Goal: Navigation & Orientation: Find specific page/section

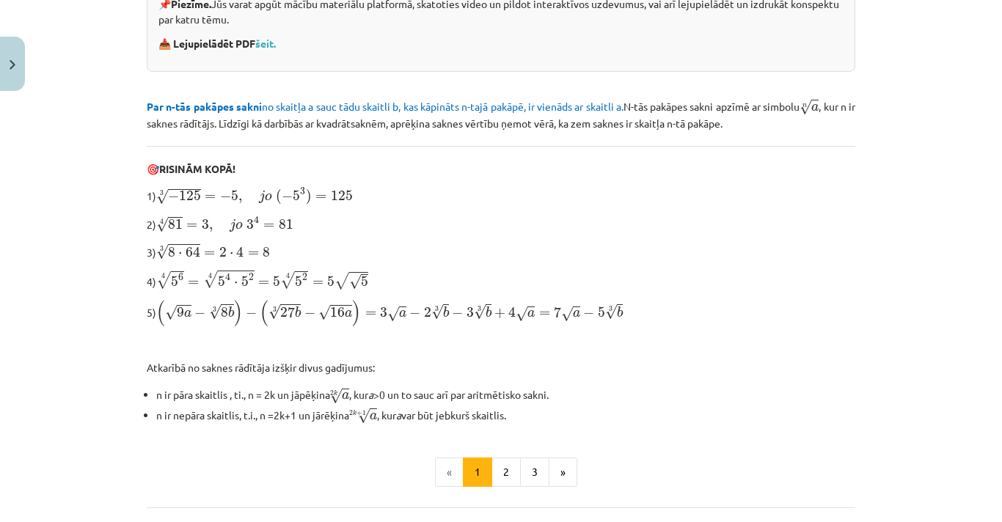
scroll to position [482, 0]
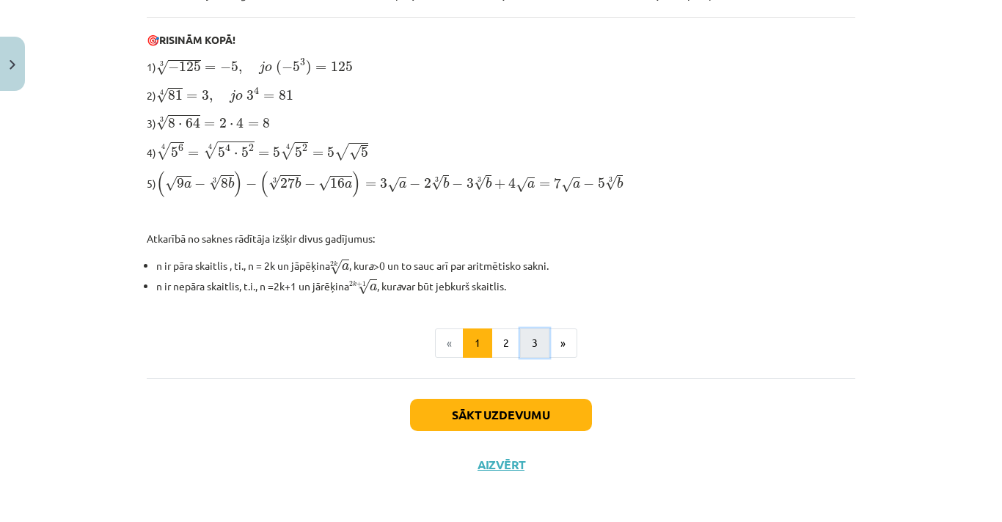
click at [520, 345] on button "3" at bounding box center [534, 343] width 29 height 29
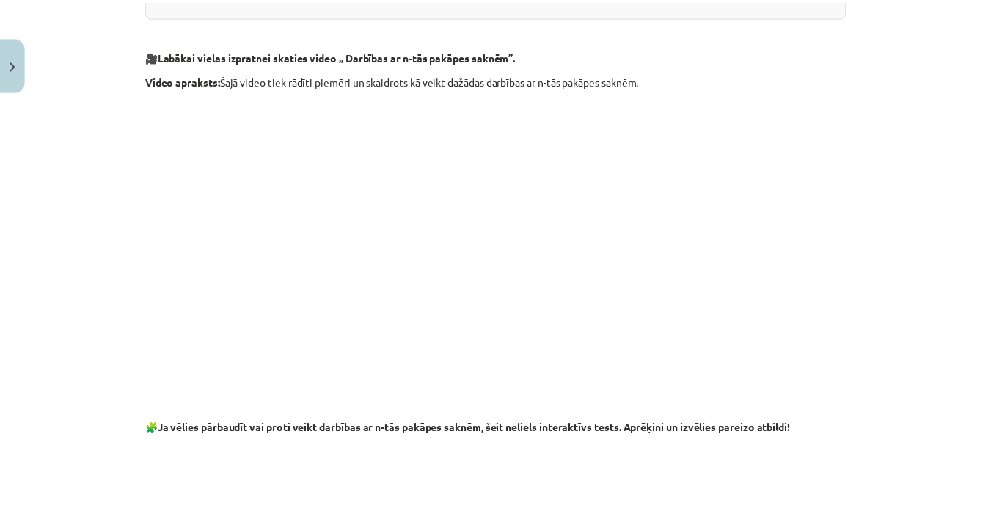
scroll to position [2676, 0]
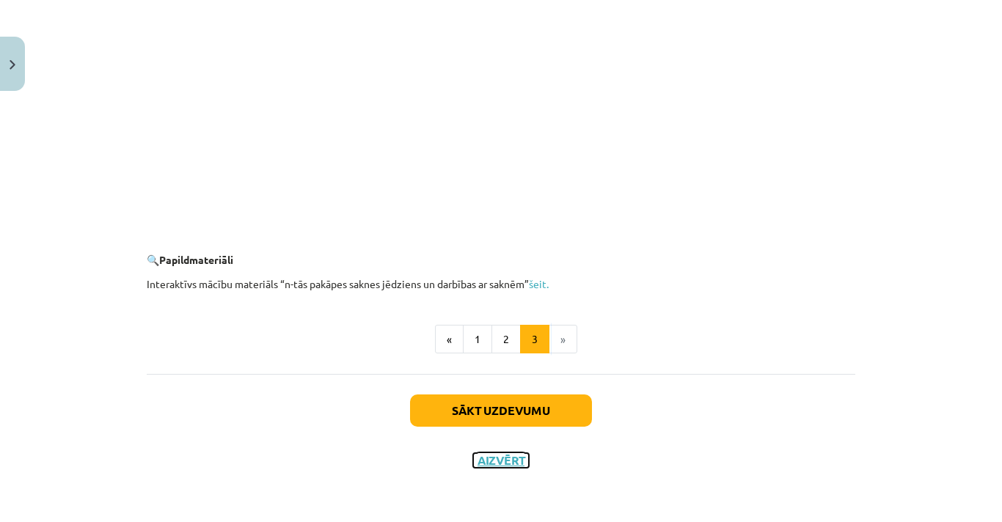
click at [504, 466] on button "Aizvērt" at bounding box center [501, 460] width 56 height 15
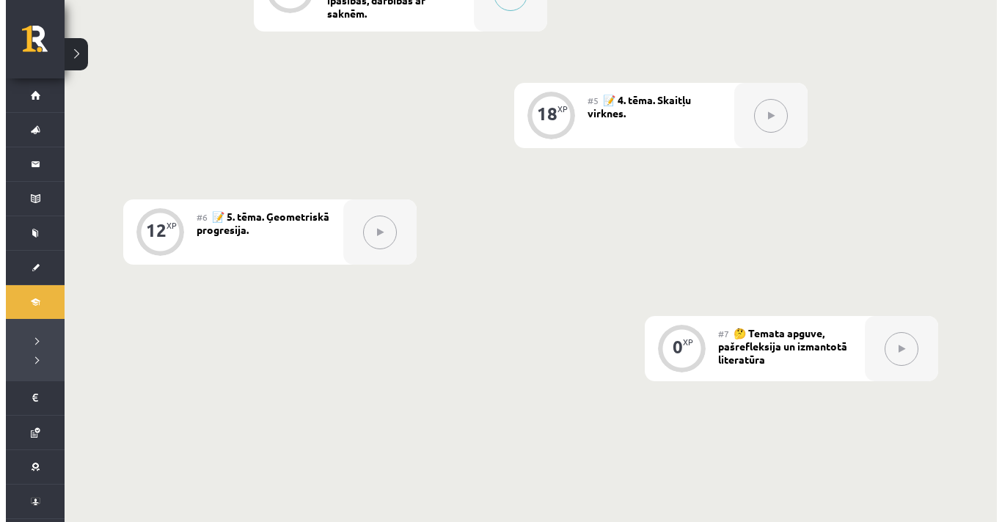
scroll to position [0, 0]
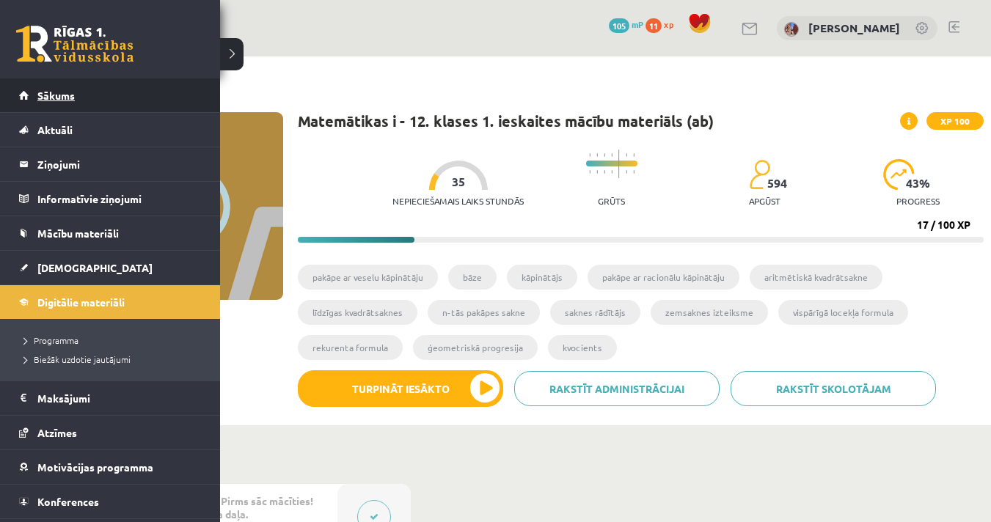
click at [62, 100] on span "Sākums" at bounding box center [55, 95] width 37 height 13
